Goal: Task Accomplishment & Management: Manage account settings

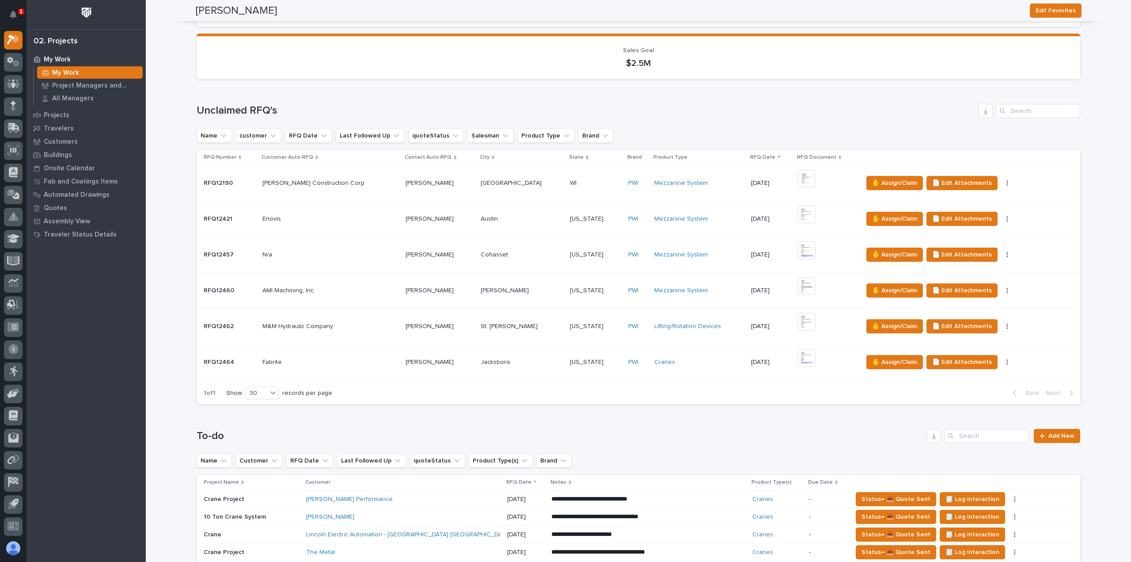
scroll to position [354, 0]
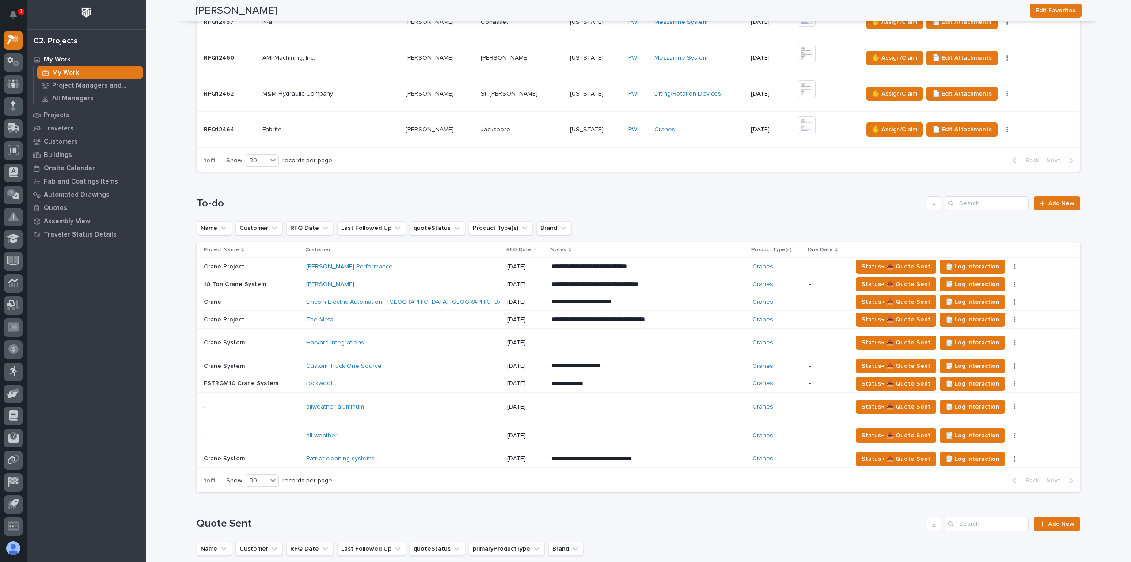
click at [988, 401] on div "Status→ 📤 Quote Sent 🗒️ Log Interaction Status→ ❌ PWI Declined 🚩 Edit Flags Sta…" at bounding box center [960, 407] width 214 height 14
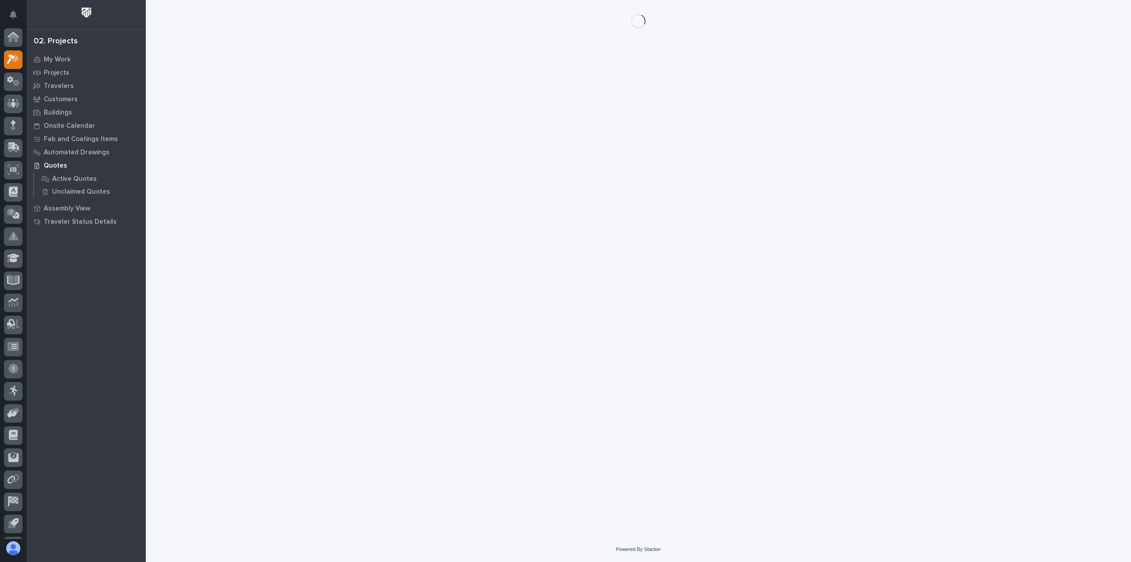
scroll to position [19, 0]
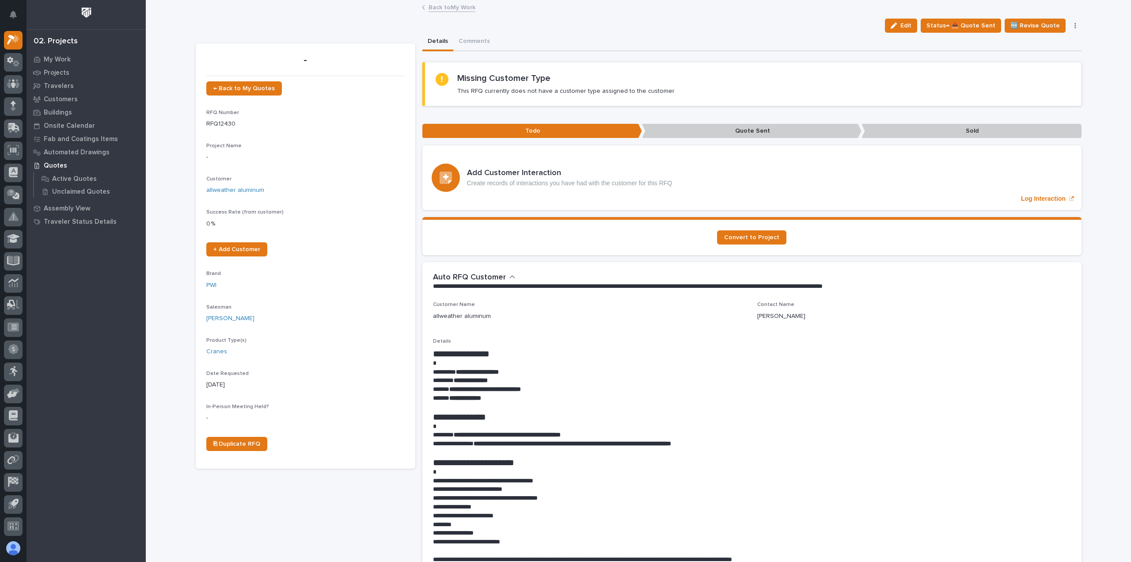
click at [1075, 26] on button "button" at bounding box center [1076, 26] width 12 height 6
click at [1038, 98] on button "Delete" at bounding box center [1038, 100] width 79 height 14
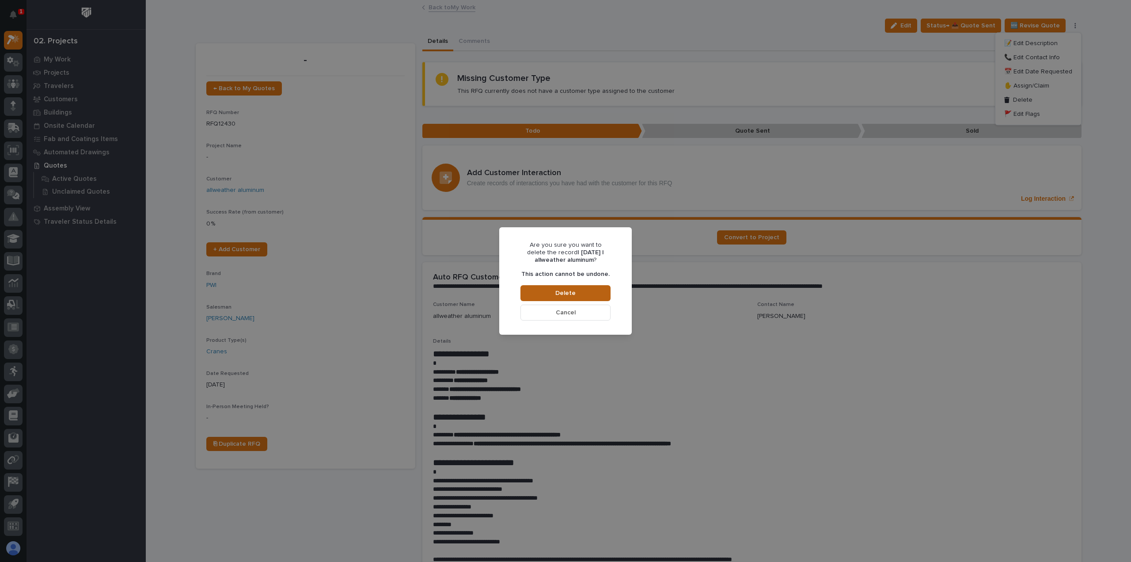
click at [568, 287] on button "Delete" at bounding box center [566, 293] width 90 height 16
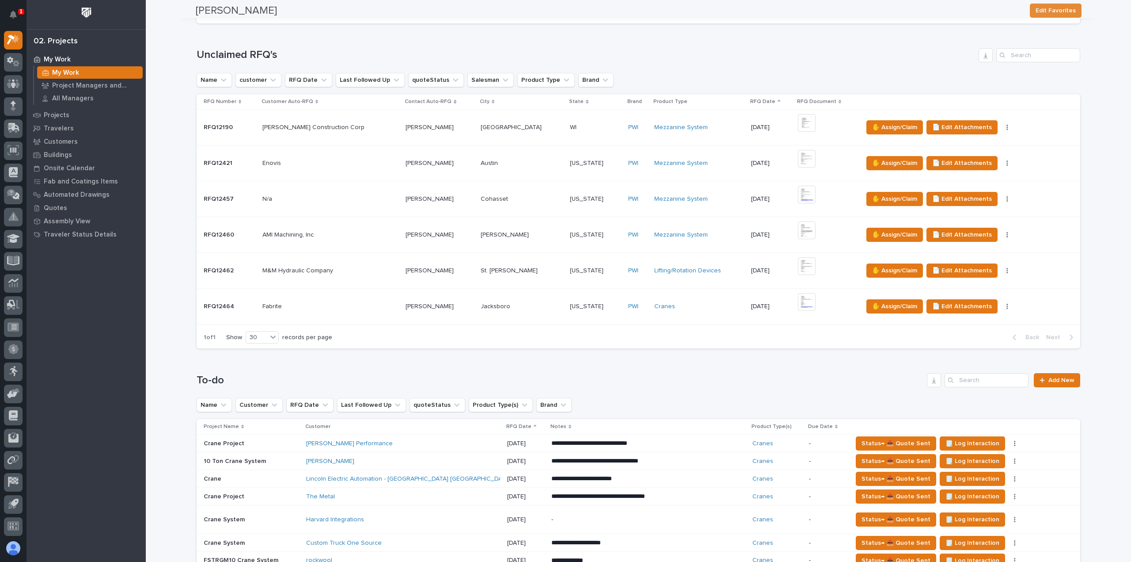
scroll to position [442, 0]
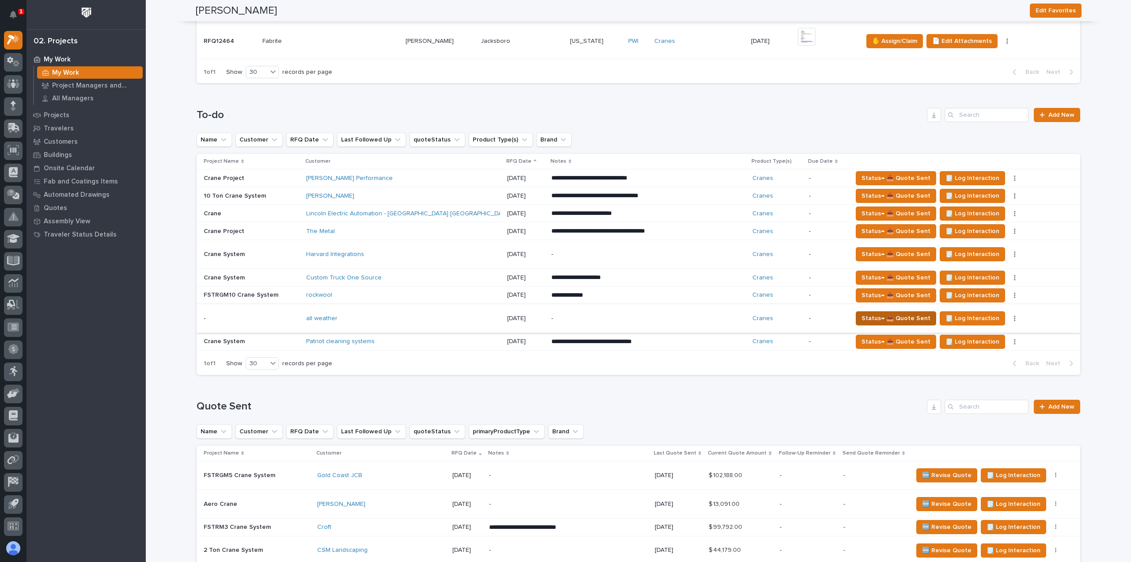
click at [884, 313] on span "Status→ 📤 Quote Sent" at bounding box center [896, 318] width 69 height 11
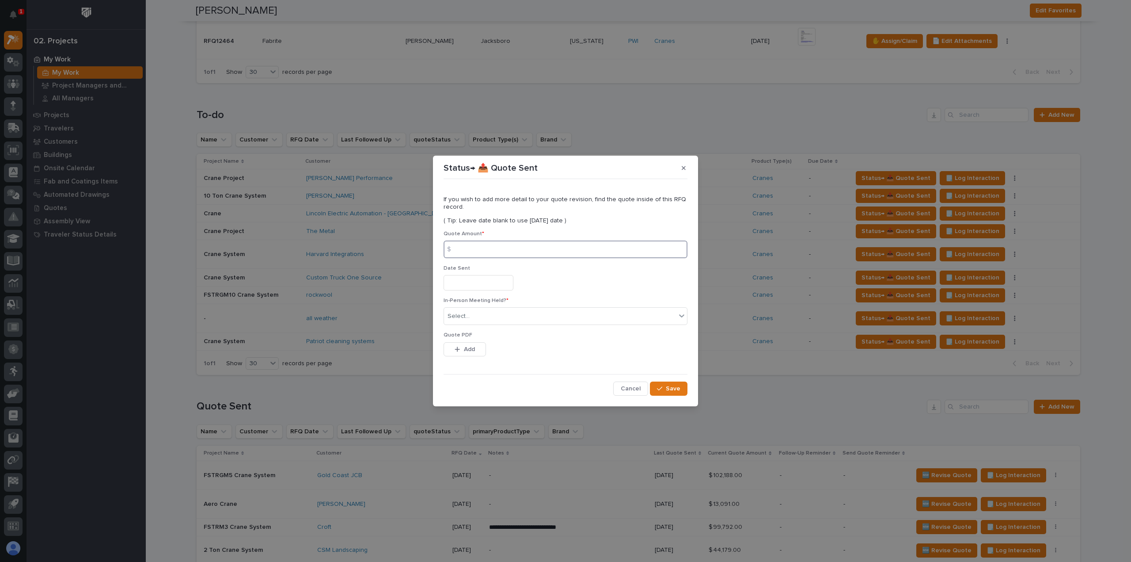
click at [490, 250] on input at bounding box center [566, 249] width 244 height 18
type input "211762"
click at [472, 318] on div "Select..." at bounding box center [560, 316] width 232 height 15
click at [465, 350] on div "No" at bounding box center [565, 348] width 243 height 15
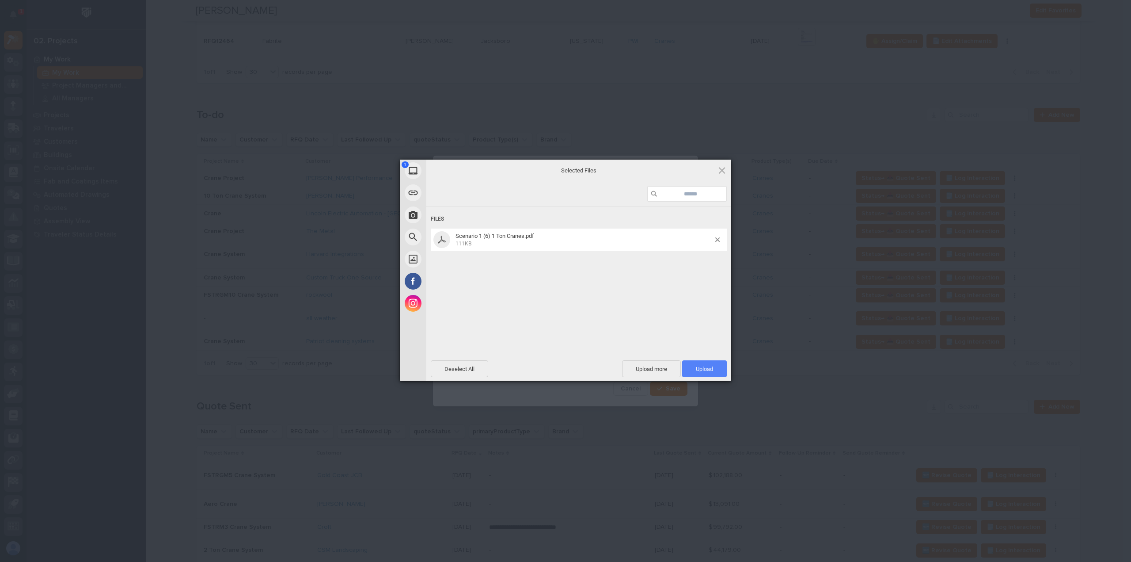
click at [688, 365] on span "Upload 1" at bounding box center [704, 368] width 45 height 17
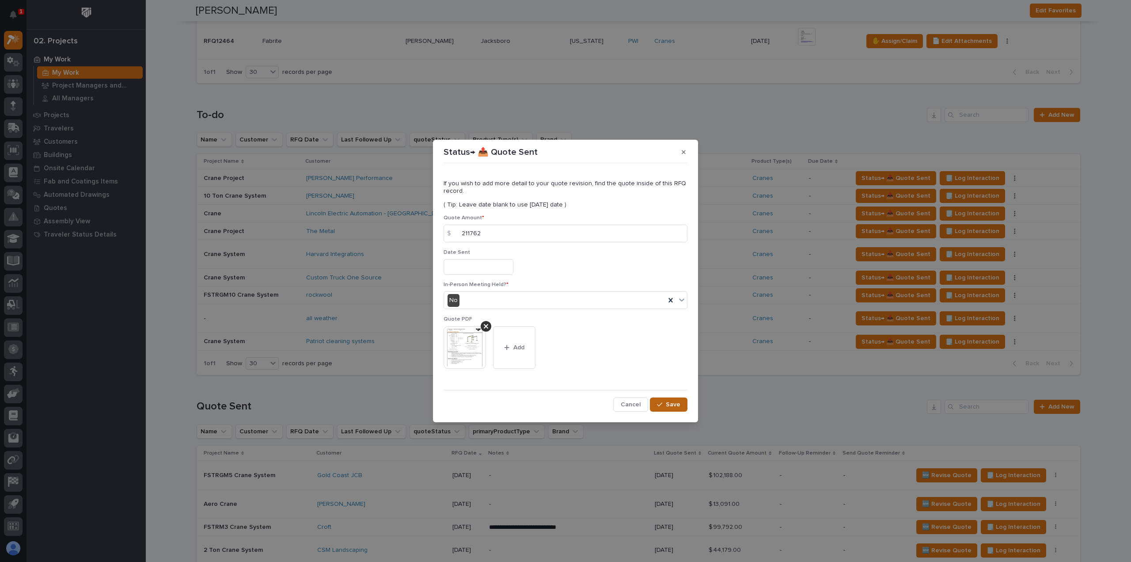
click at [678, 400] on button "Save" at bounding box center [669, 404] width 38 height 14
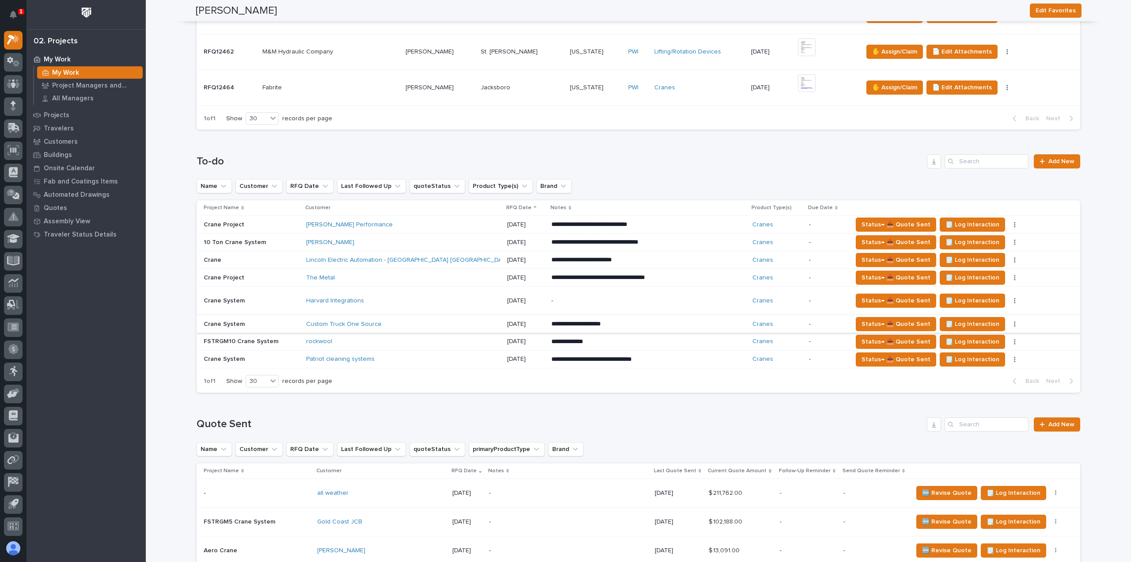
scroll to position [309, 0]
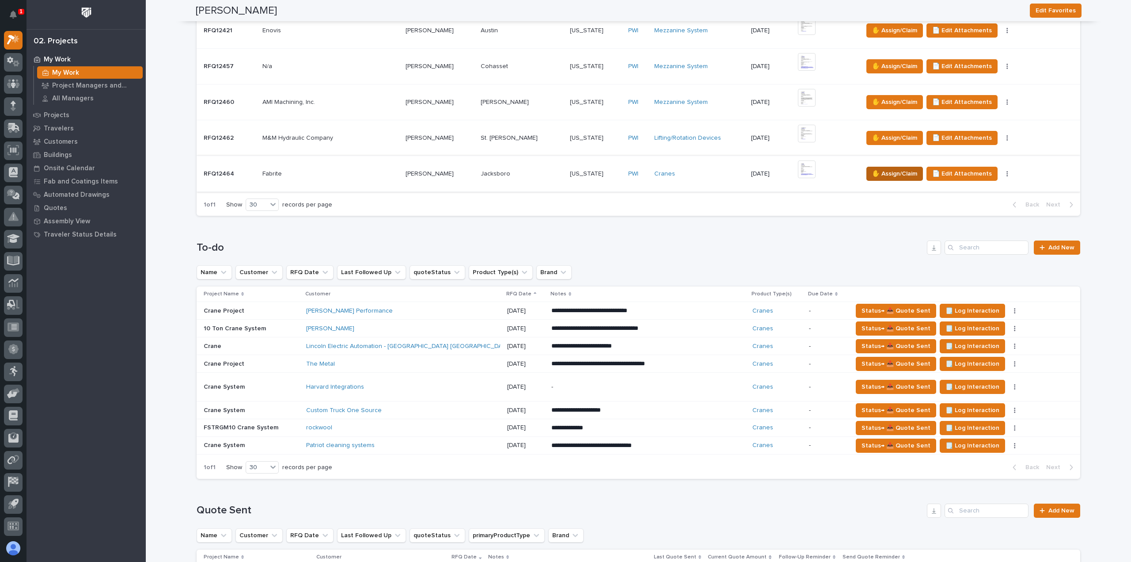
click at [872, 170] on span "✋ Assign/Claim" at bounding box center [894, 173] width 45 height 11
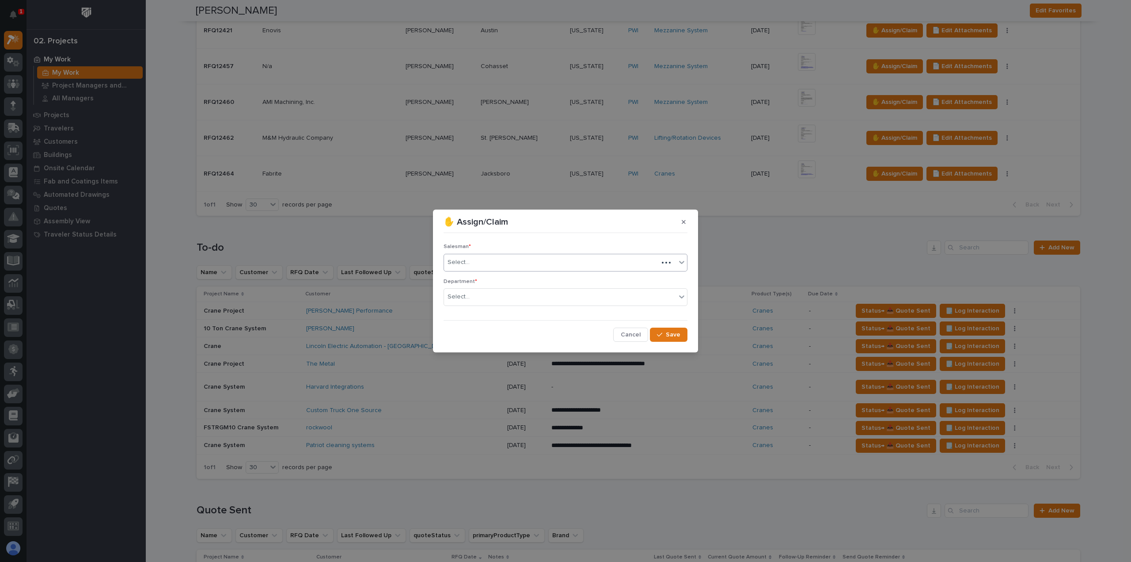
click at [512, 266] on div "Select..." at bounding box center [551, 262] width 214 height 15
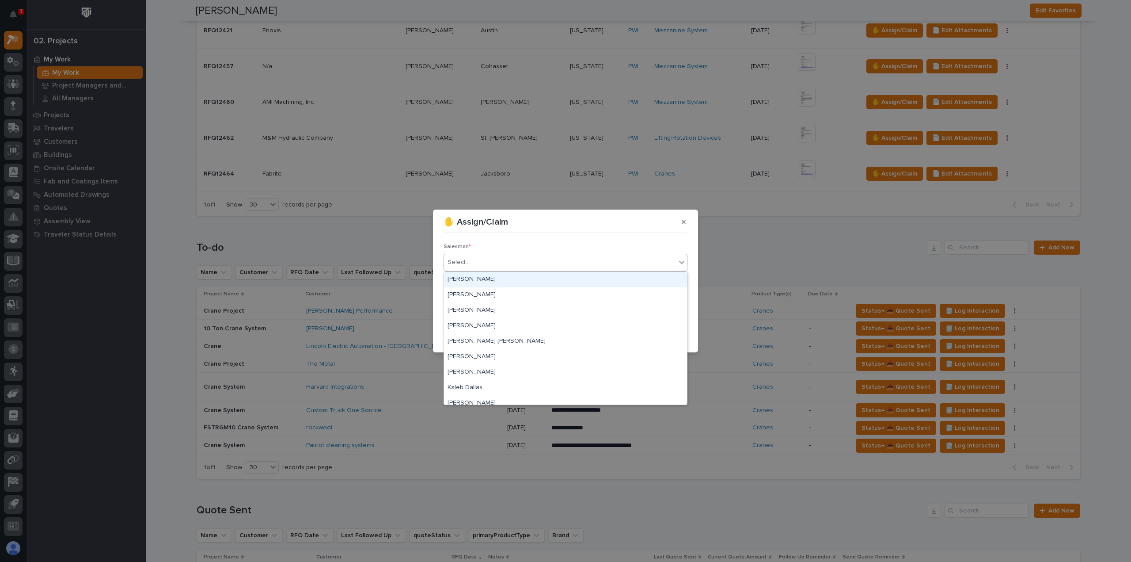
scroll to position [192, 0]
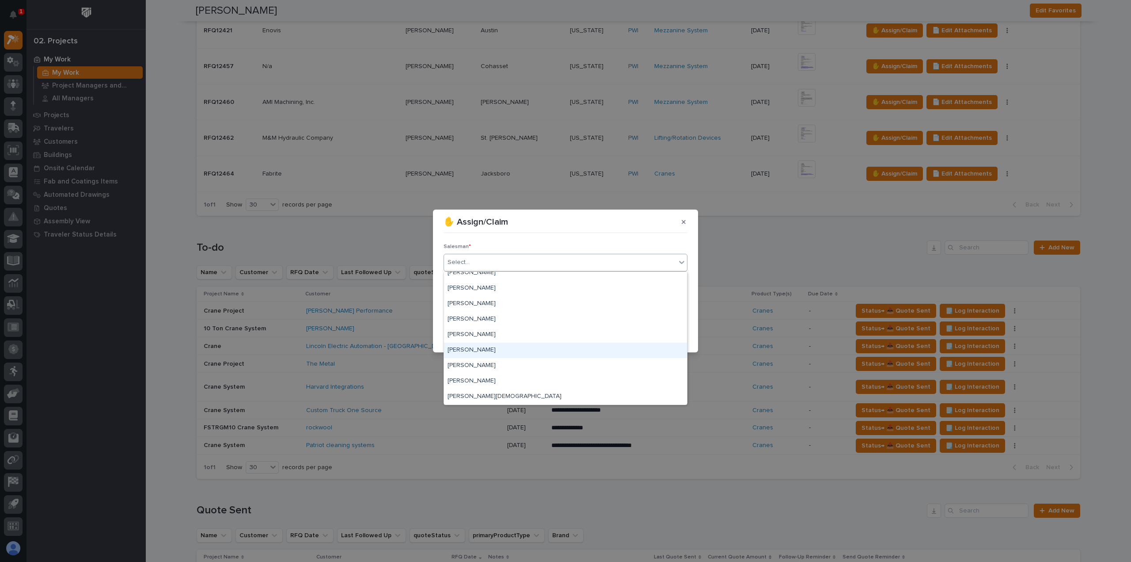
click at [479, 344] on div "[PERSON_NAME]" at bounding box center [565, 350] width 243 height 15
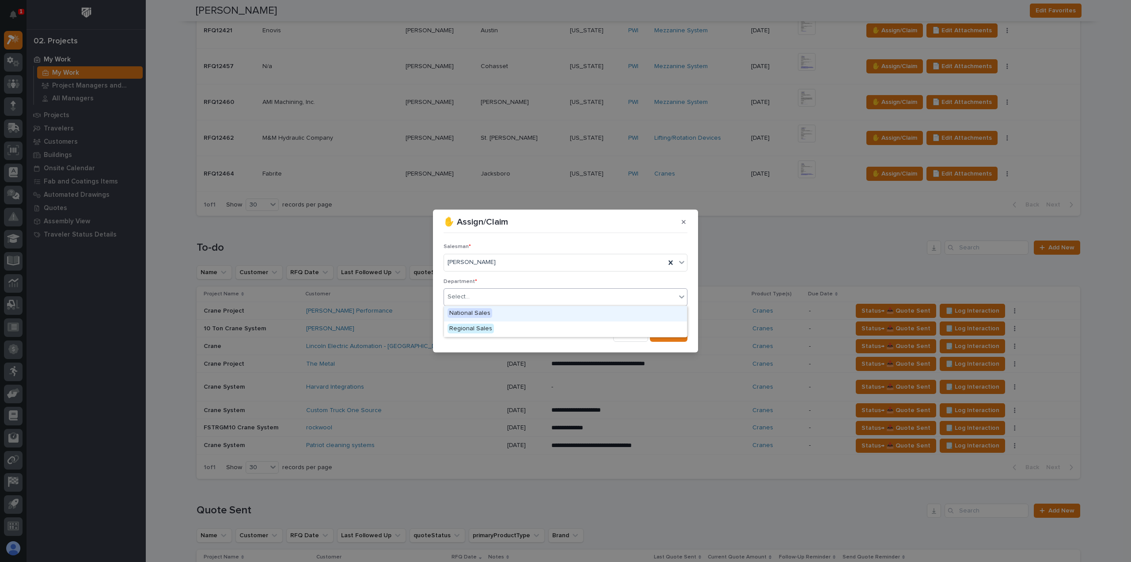
click at [481, 298] on div "Select..." at bounding box center [560, 296] width 232 height 15
click at [484, 312] on span "National Sales" at bounding box center [470, 313] width 45 height 10
click at [657, 332] on button "Save" at bounding box center [669, 335] width 38 height 14
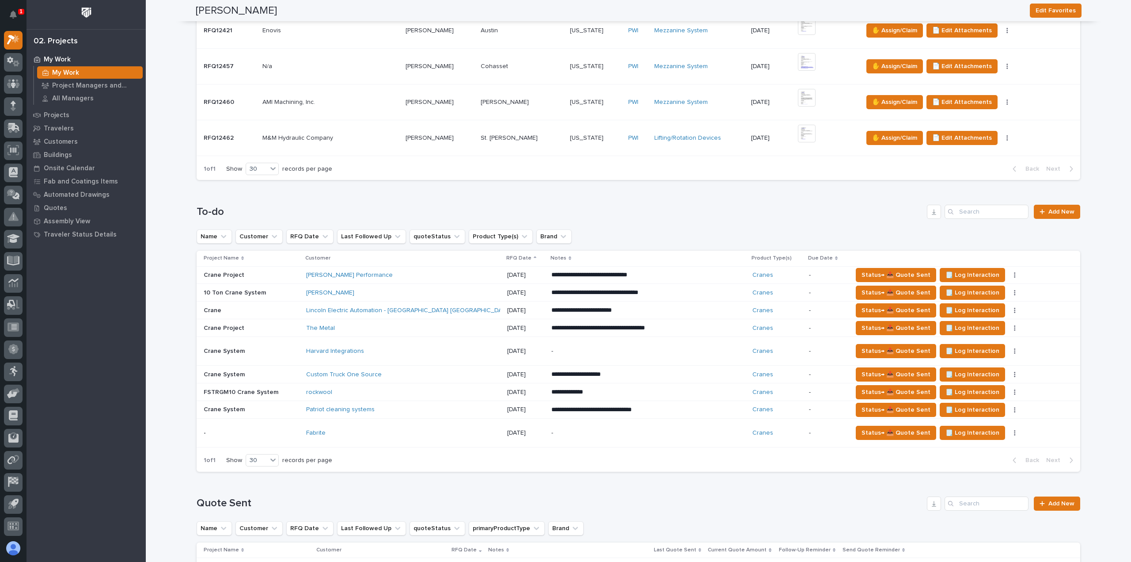
click at [396, 426] on div "Fabrite" at bounding box center [403, 433] width 194 height 15
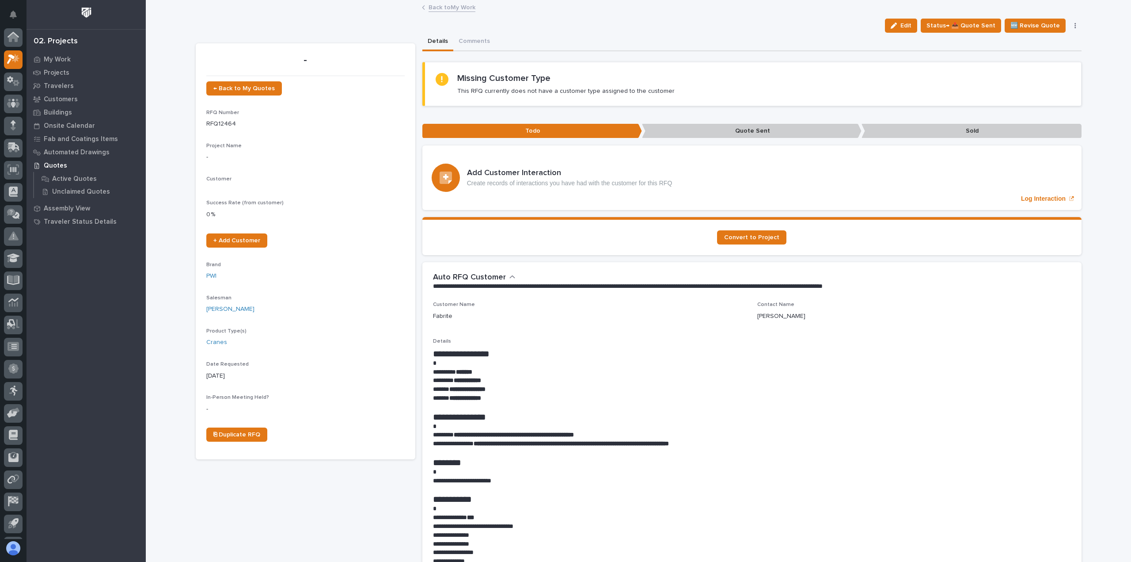
scroll to position [19, 0]
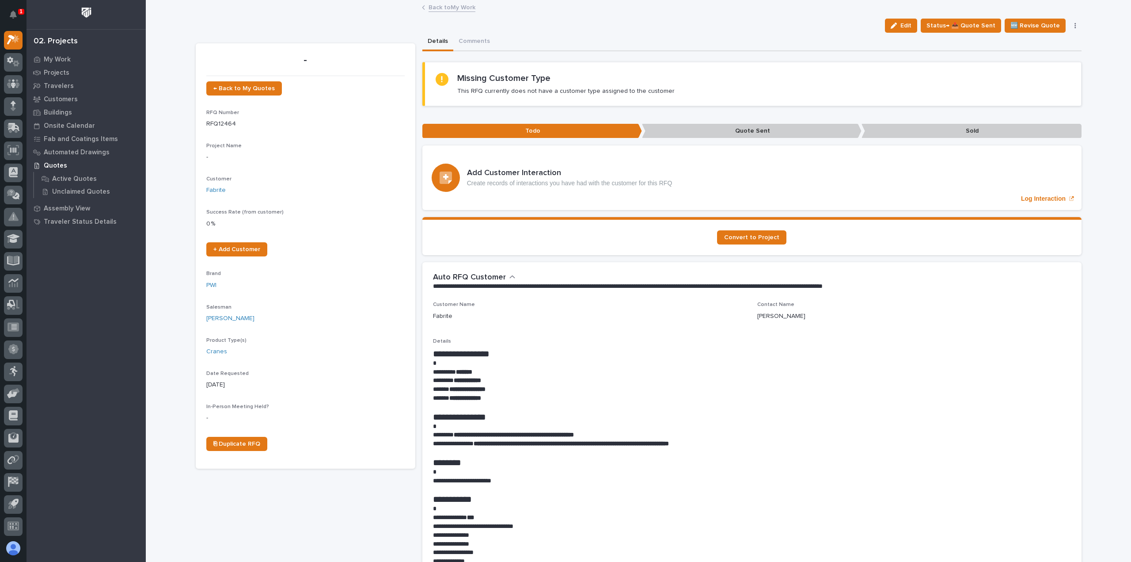
click at [443, 11] on link "Back to My Work" at bounding box center [452, 7] width 47 height 10
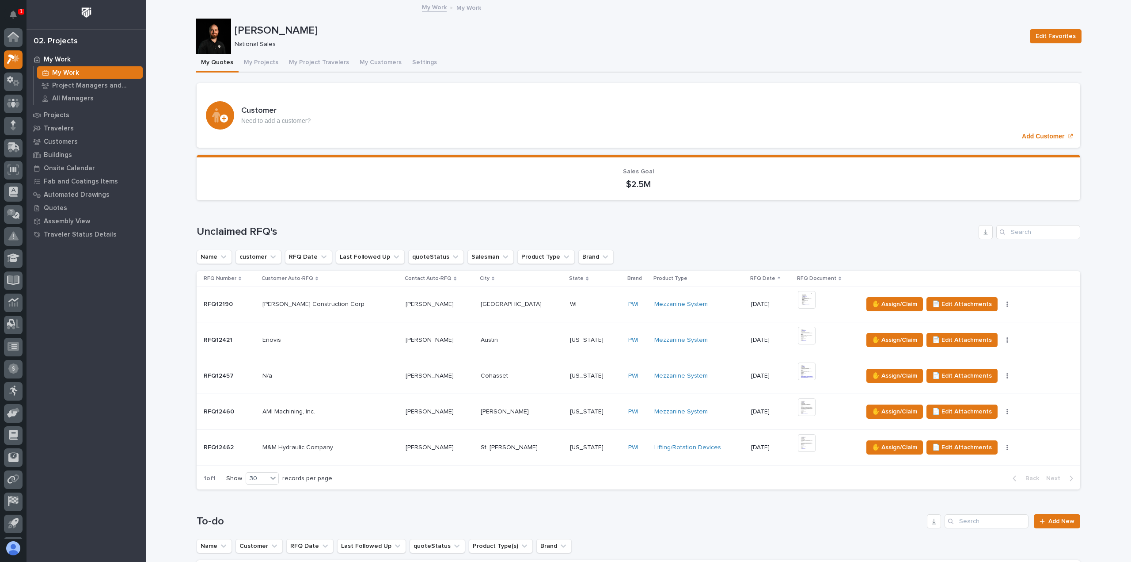
scroll to position [19, 0]
click at [16, 63] on icon at bounding box center [13, 62] width 13 height 10
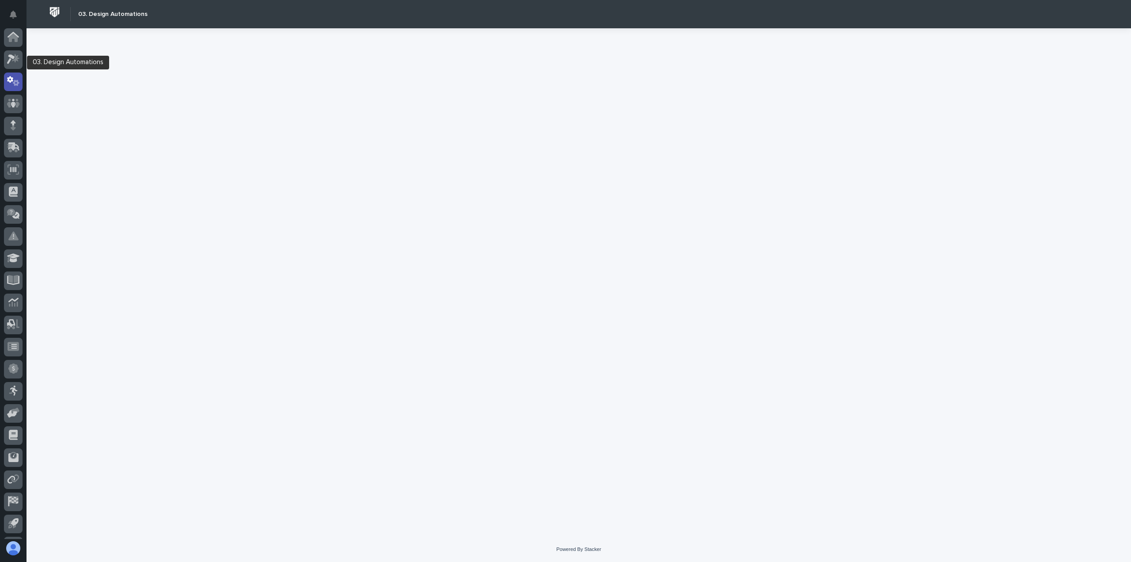
scroll to position [19, 0]
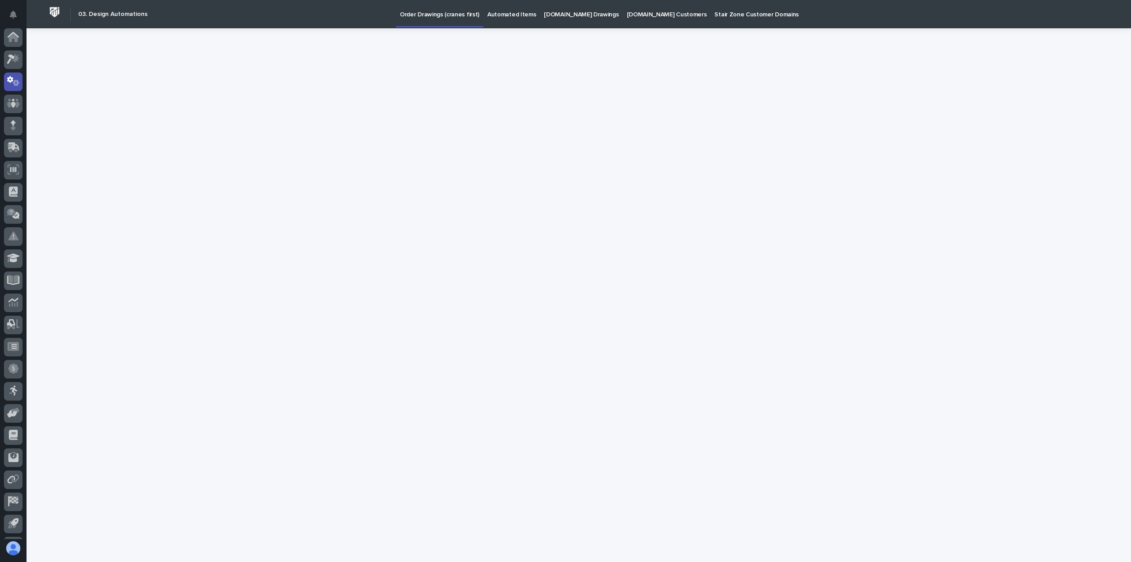
scroll to position [19, 0]
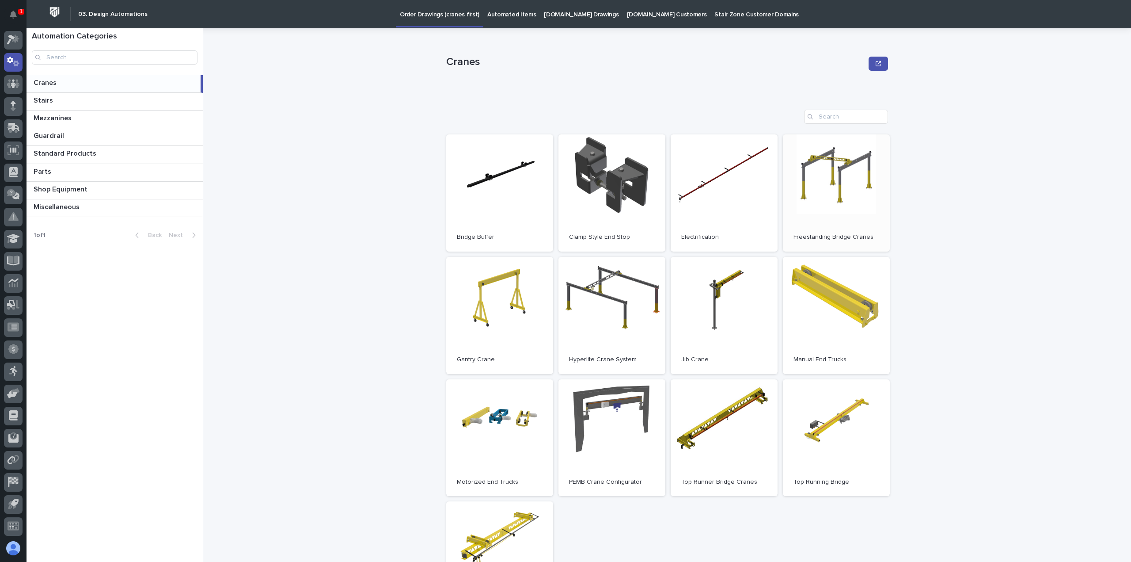
click at [847, 196] on link "Open" at bounding box center [836, 192] width 107 height 117
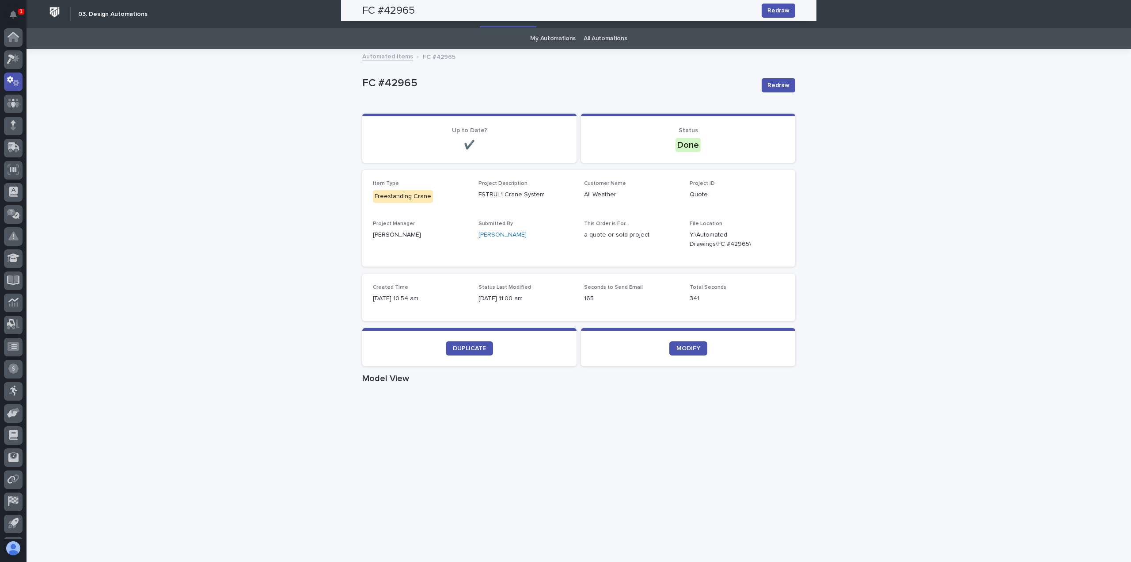
scroll to position [19, 0]
